Goal: Navigation & Orientation: Find specific page/section

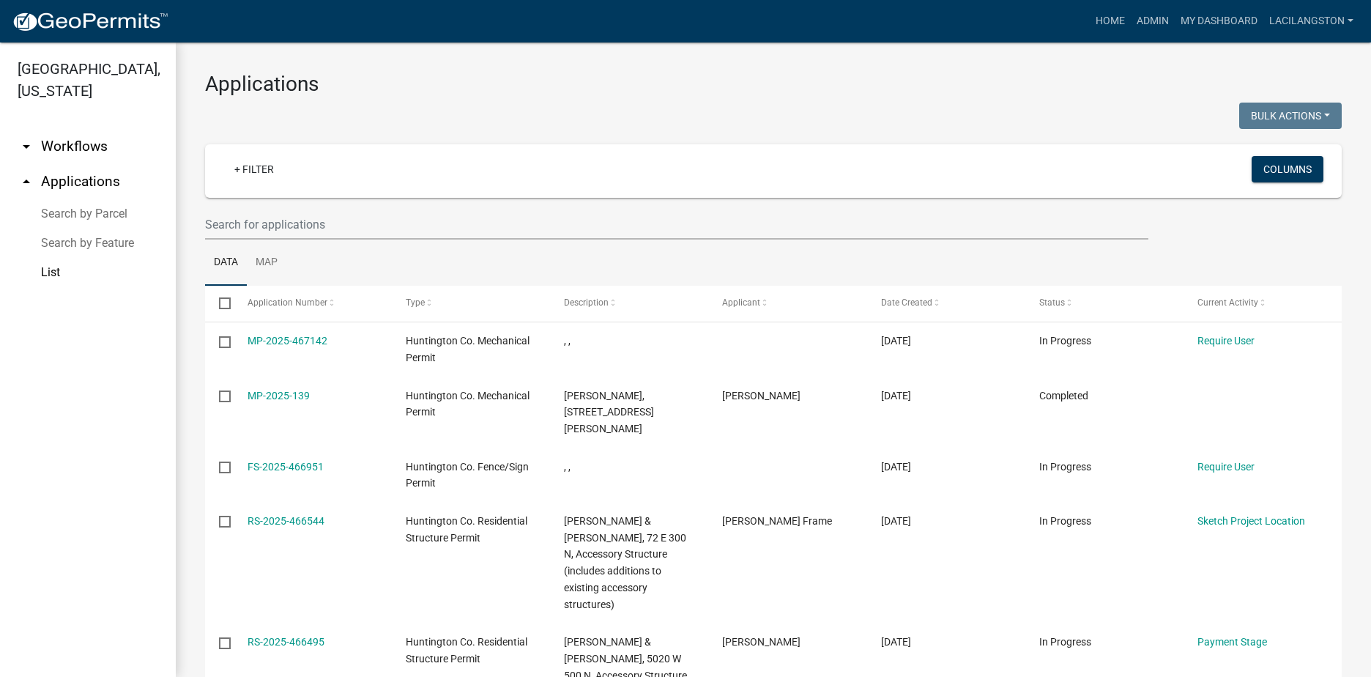
click at [90, 31] on img at bounding box center [90, 22] width 157 height 22
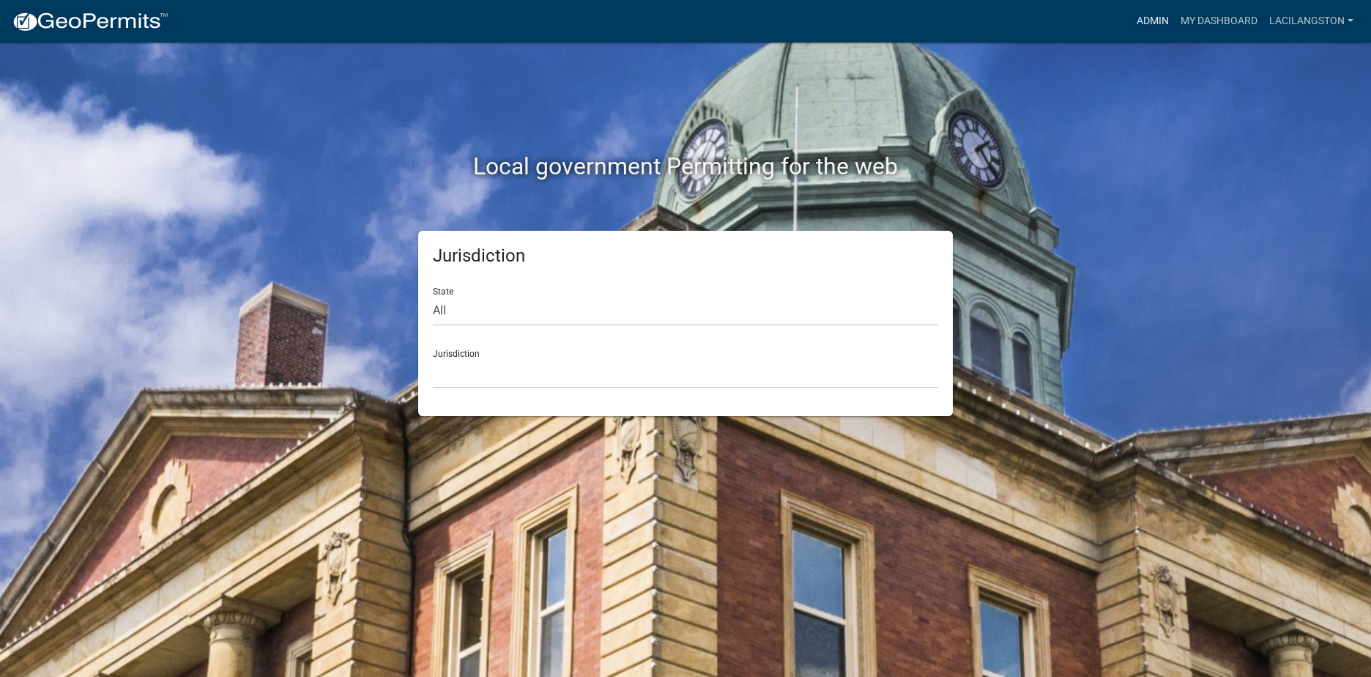
click at [1149, 12] on link "Admin" at bounding box center [1153, 21] width 44 height 28
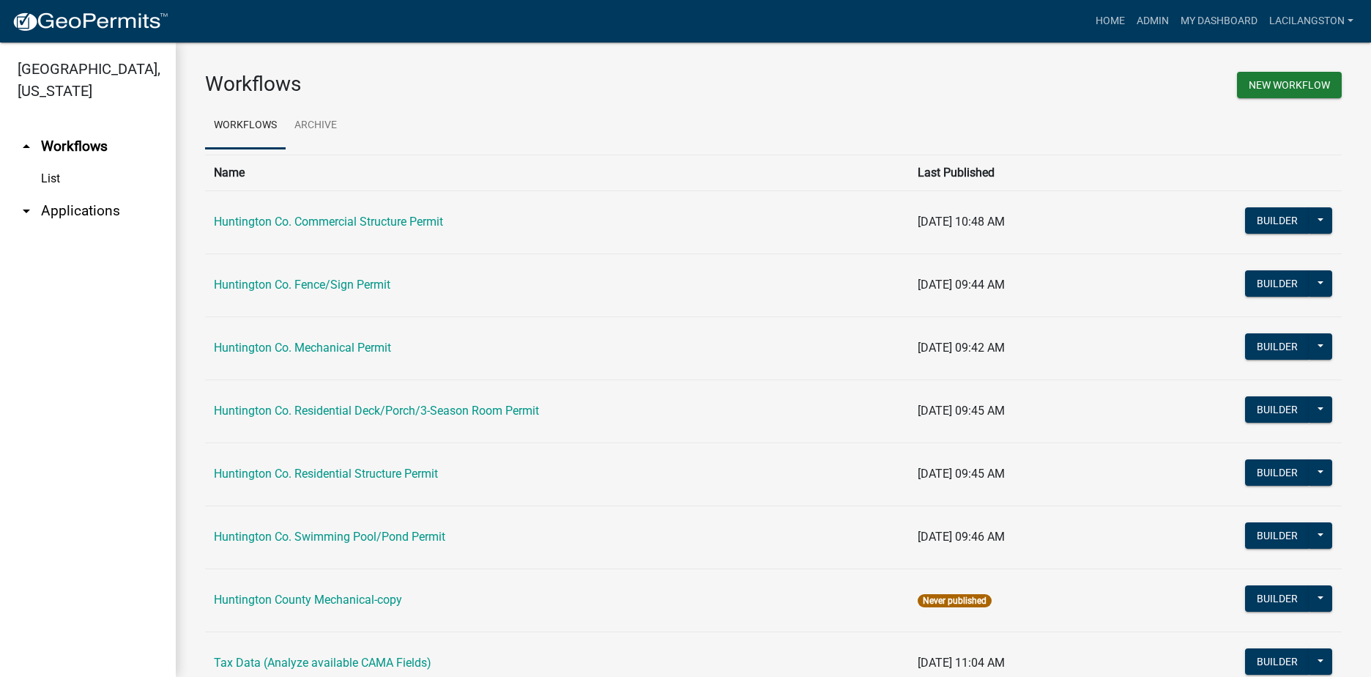
click at [67, 219] on link "arrow_drop_down Applications" at bounding box center [88, 210] width 176 height 35
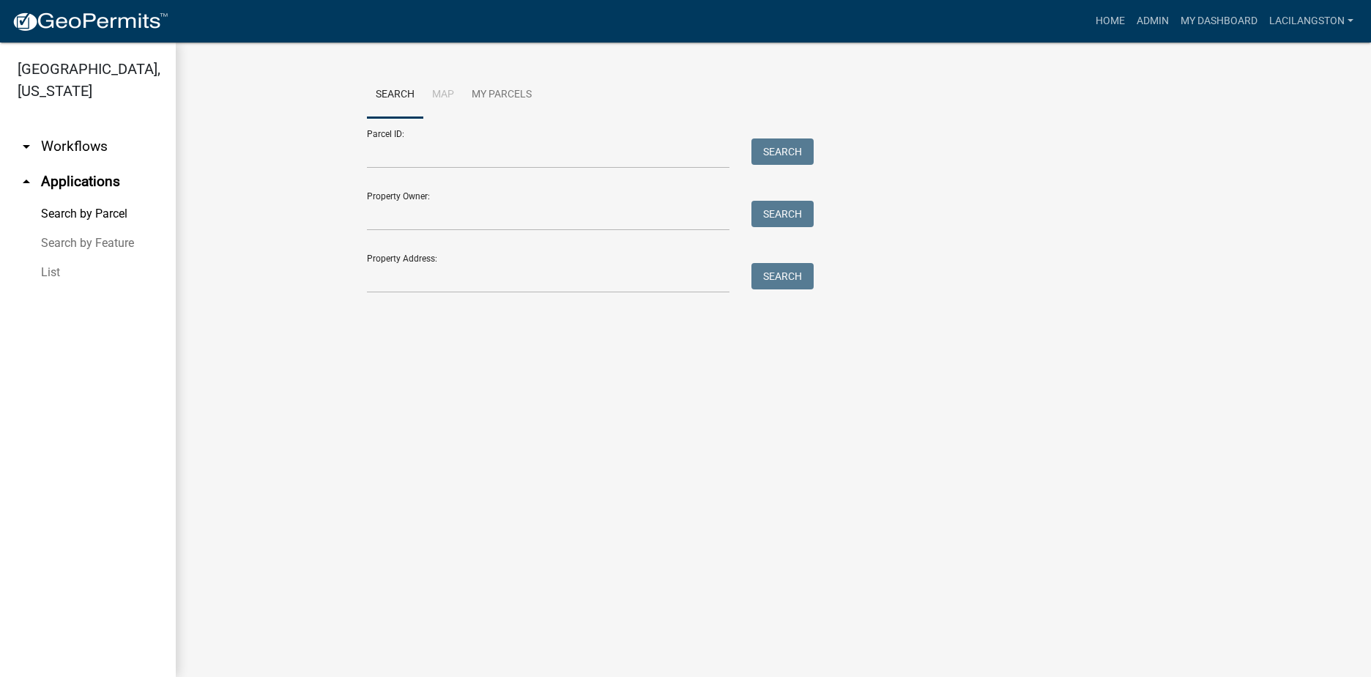
click at [52, 272] on link "List" at bounding box center [88, 272] width 176 height 29
